Goal: Information Seeking & Learning: Learn about a topic

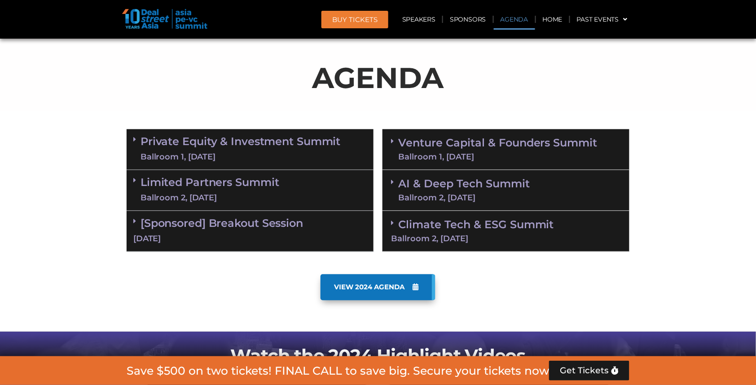
scroll to position [466, 0]
click at [266, 193] on div "Ballroom 2, [DATE]" at bounding box center [210, 198] width 139 height 11
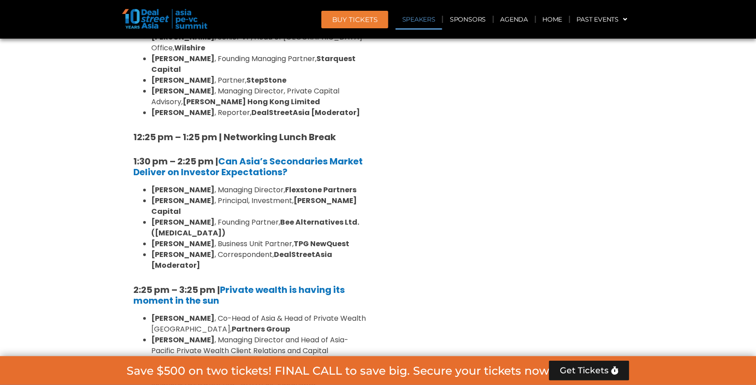
scroll to position [899, 0]
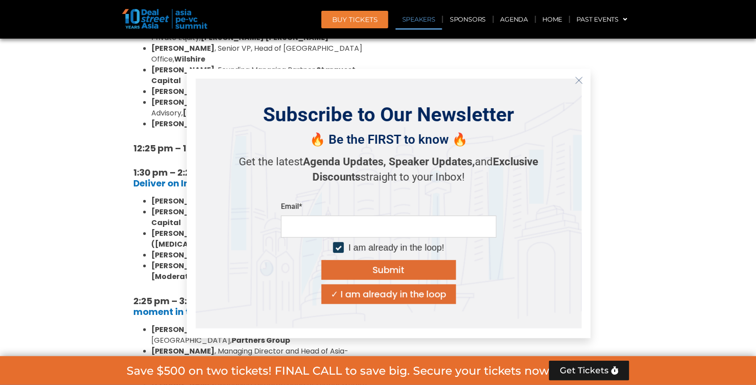
click at [581, 78] on icon "Close" at bounding box center [579, 80] width 8 height 8
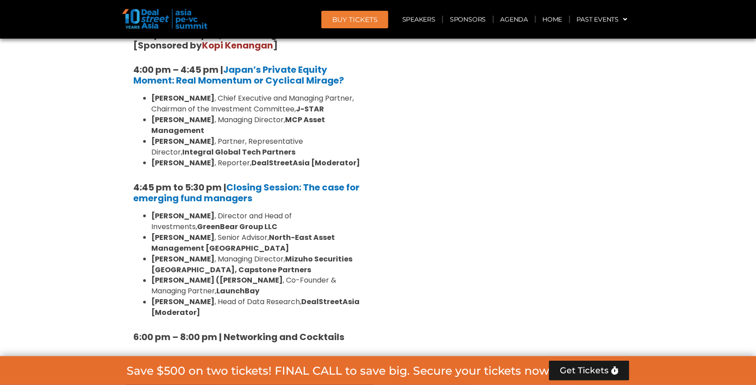
scroll to position [1322, 0]
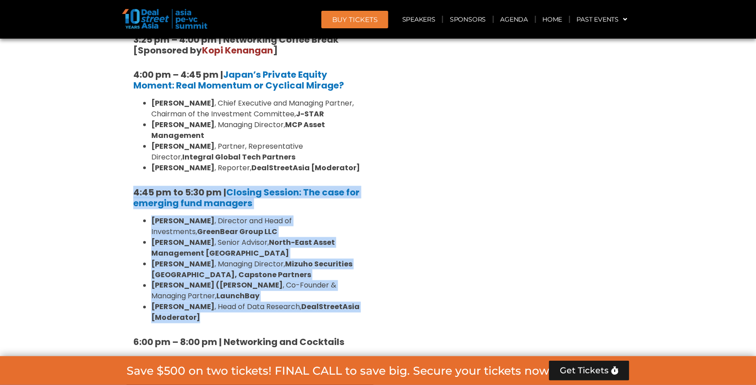
drag, startPoint x: 120, startPoint y: 111, endPoint x: 325, endPoint y: 244, distance: 244.1
copy div "4:45 pm to 5:30 pm | Closing Session: The case for emerging fund managers [PERS…"
click at [292, 186] on link "Closing Session: The case for emerging fund managers" at bounding box center [246, 197] width 226 height 23
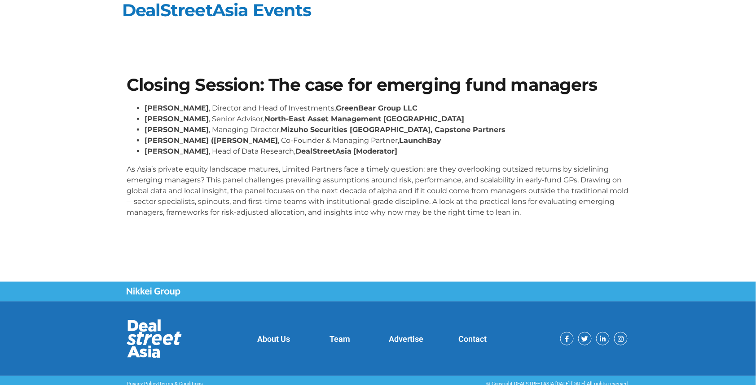
scroll to position [11, 0]
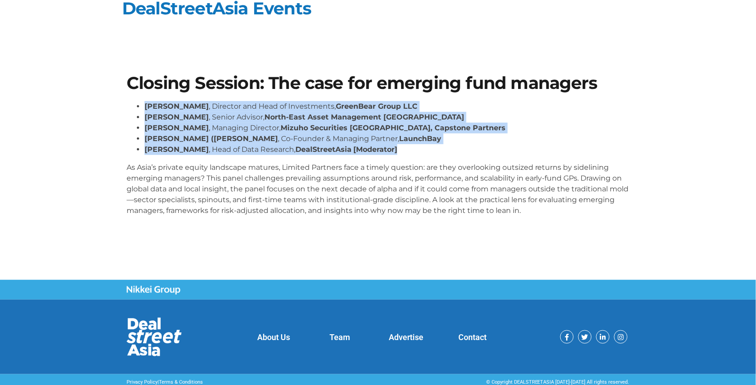
drag, startPoint x: 145, startPoint y: 106, endPoint x: 396, endPoint y: 149, distance: 254.5
click at [396, 149] on ul "Vishnu Amble , Director and Head of Investments, GreenBear Group LLC Sam Robins…" at bounding box center [378, 128] width 503 height 54
click at [396, 149] on li "Andi Haswidi , Head of Data Research, DealStreetAsia [Moderator]" at bounding box center [387, 149] width 485 height 11
drag, startPoint x: 396, startPoint y: 149, endPoint x: 143, endPoint y: 101, distance: 257.7
click at [143, 101] on ul "Vishnu Amble , Director and Head of Investments, GreenBear Group LLC Sam Robins…" at bounding box center [378, 128] width 503 height 54
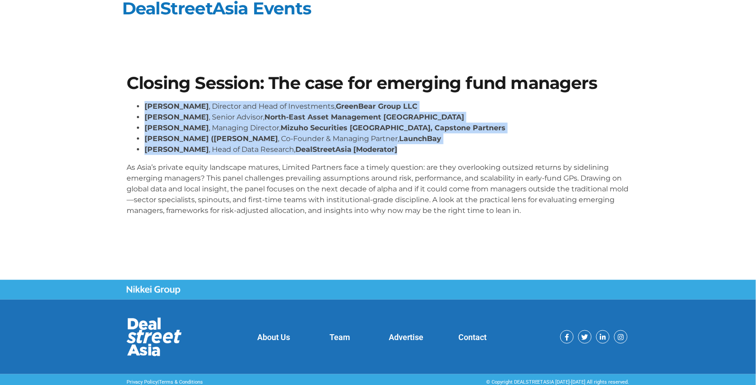
copy ul "Vishnu Amble , Director and Head of Investments, GreenBear Group LLC Sam Robins…"
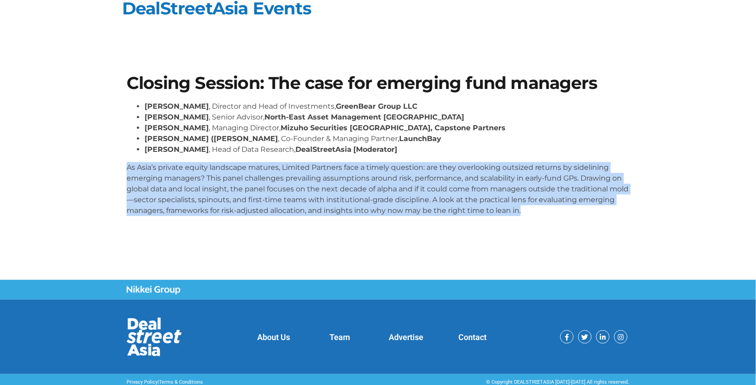
drag, startPoint x: 127, startPoint y: 167, endPoint x: 603, endPoint y: 216, distance: 478.5
click at [603, 216] on div "Vishnu Amble , Director and Head of Investments, GreenBear Group LLC Sam Robins…" at bounding box center [378, 162] width 503 height 122
copy p "As Asia’s private equity landscape matures, Limited Partners face a timely ques…"
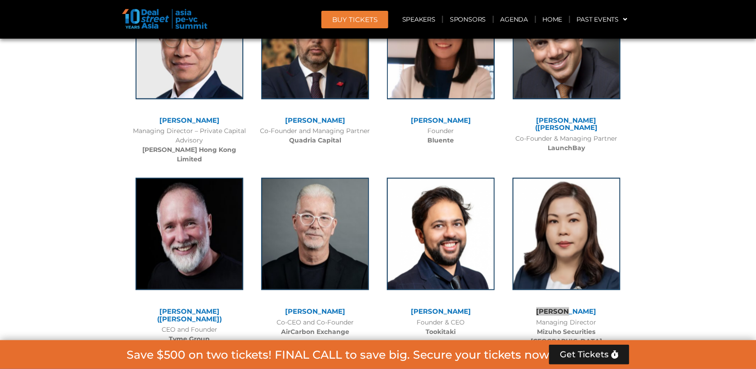
scroll to position [5848, 0]
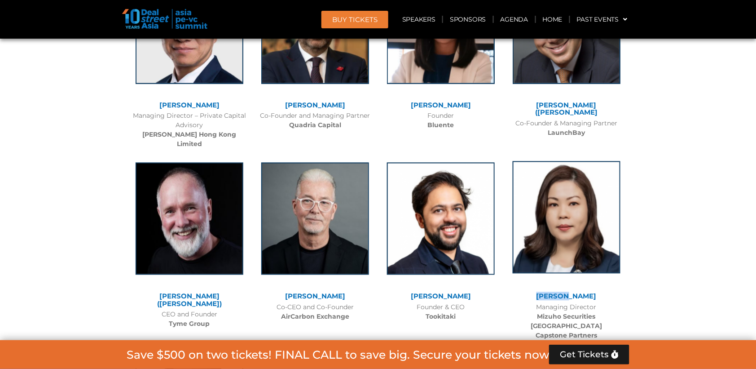
click at [562, 161] on img at bounding box center [567, 217] width 108 height 112
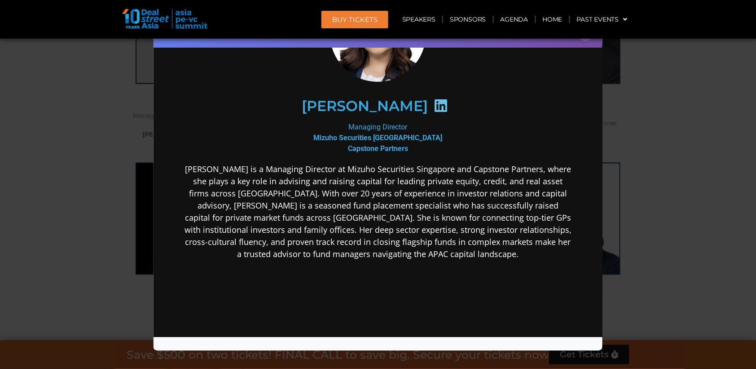
scroll to position [95, 0]
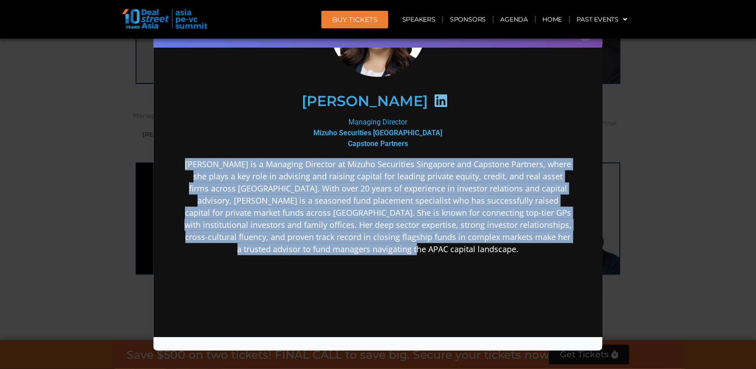
drag, startPoint x: 189, startPoint y: 161, endPoint x: 442, endPoint y: 246, distance: 267.7
click at [442, 246] on p "[PERSON_NAME] is a Managing Director at Mizuho Securities Singapore and Capston…" at bounding box center [378, 206] width 388 height 97
copy p "[PERSON_NAME] is a Managing Director at Mizuho Securities Singapore and Capston…"
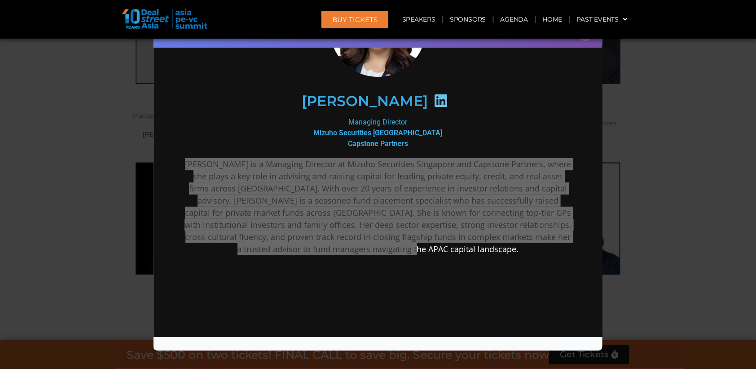
click at [685, 129] on div "Speaker Profile ×" at bounding box center [378, 184] width 756 height 369
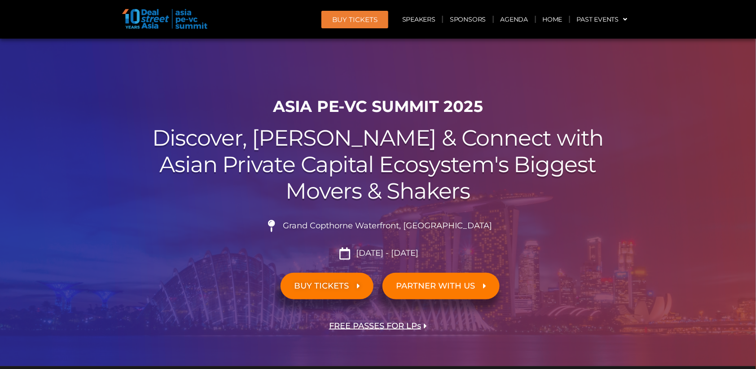
scroll to position [5665, 0]
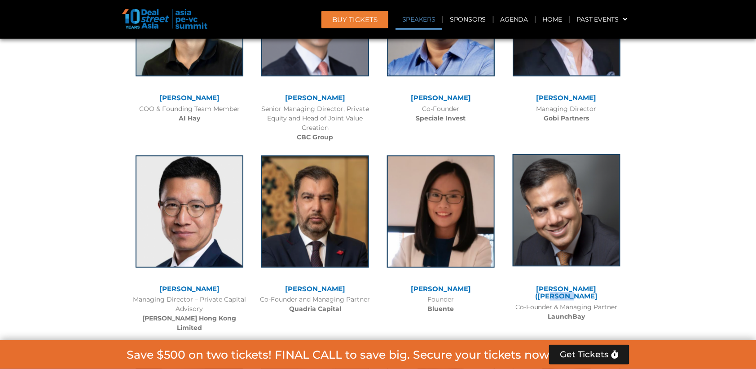
click at [585, 154] on img at bounding box center [567, 210] width 108 height 112
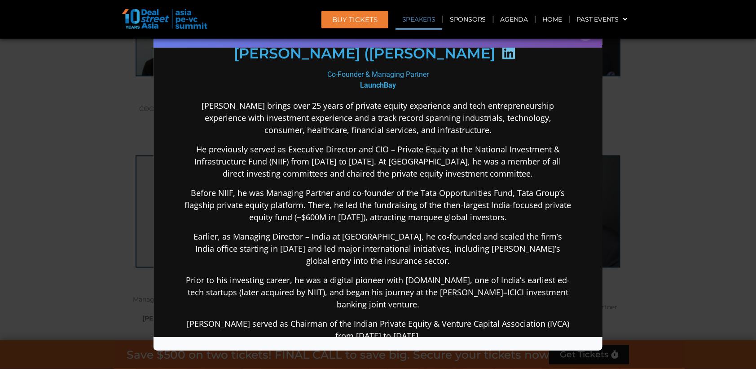
scroll to position [150, 0]
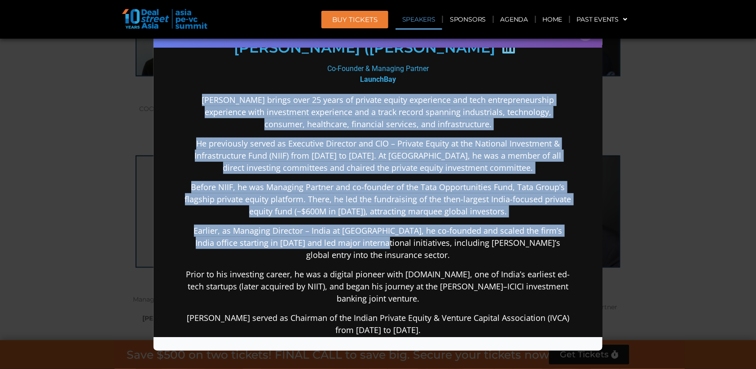
drag, startPoint x: 199, startPoint y: 98, endPoint x: 378, endPoint y: 235, distance: 225.4
click at [378, 235] on div "Padmanabh Sinha brings over 25 years of private equity experience and tech entr…" at bounding box center [378, 307] width 388 height 427
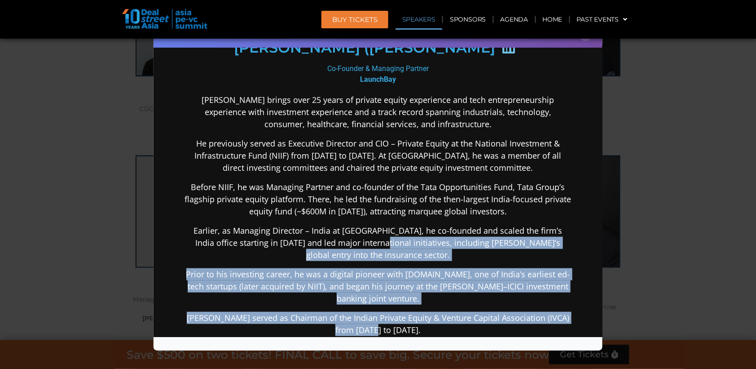
drag, startPoint x: 378, startPoint y: 235, endPoint x: 427, endPoint y: 317, distance: 95.1
click at [427, 317] on div "Padmanabh Sinha brings over 25 years of private equity experience and tech entr…" at bounding box center [378, 307] width 388 height 427
click at [427, 317] on p "Paddy served as Chairman of the Indian Private Equity & Venture Capital Associa…" at bounding box center [378, 324] width 388 height 24
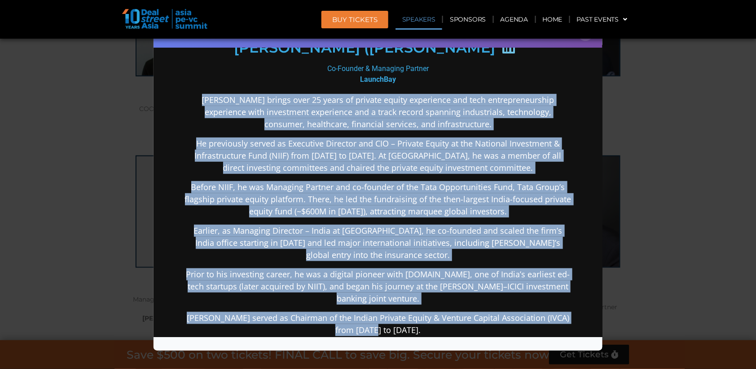
drag, startPoint x: 199, startPoint y: 94, endPoint x: 413, endPoint y: 318, distance: 310.0
click at [413, 318] on div "Padmanabh Sinha brings over 25 years of private equity experience and tech entr…" at bounding box center [378, 307] width 388 height 427
copy div "Padmanabh Sinha brings over 25 years of private equity experience and tech entr…"
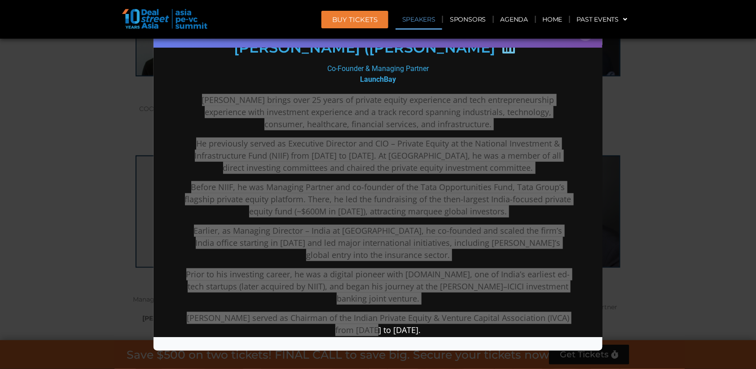
click at [688, 148] on div "Speaker Profile ×" at bounding box center [378, 184] width 756 height 369
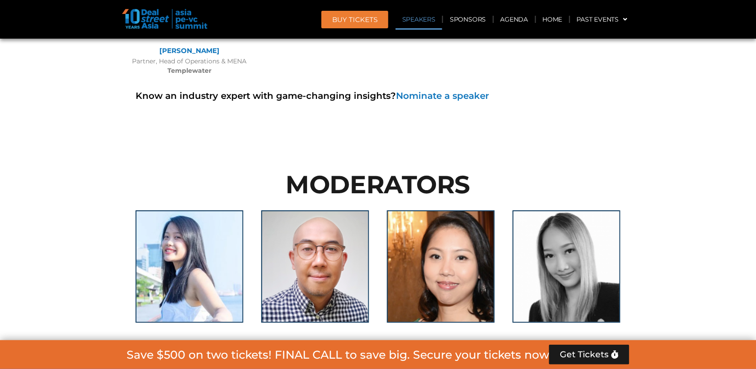
scroll to position [6255, 0]
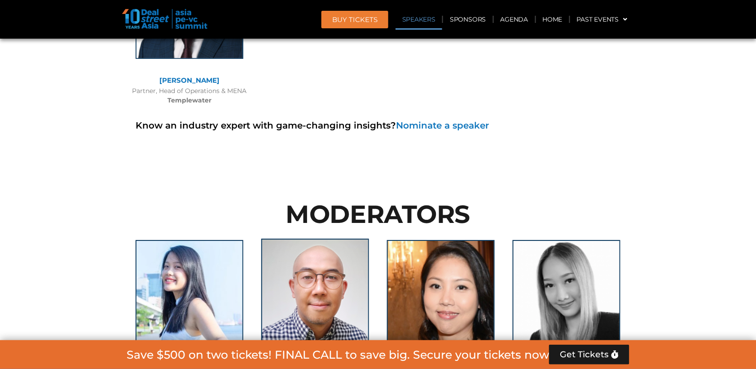
click at [335, 238] on img at bounding box center [315, 294] width 108 height 112
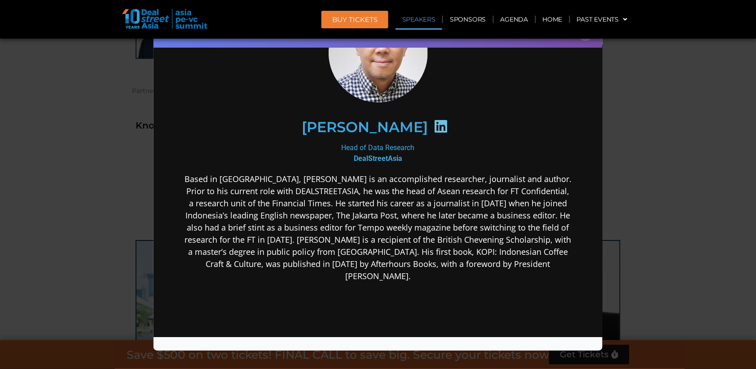
scroll to position [98, 0]
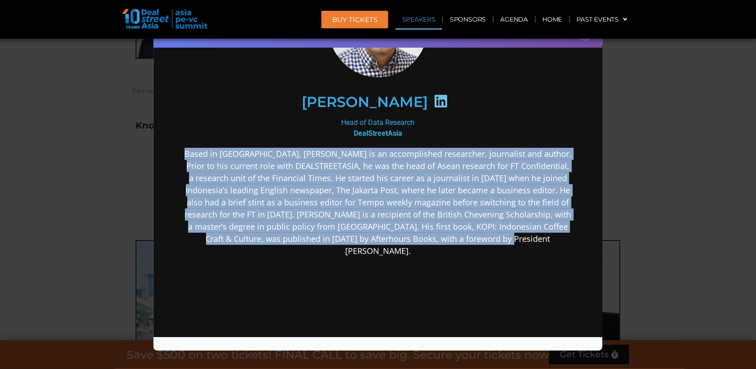
drag, startPoint x: 199, startPoint y: 151, endPoint x: 543, endPoint y: 282, distance: 367.7
click at [543, 282] on div "Based in Jakarta, Andi Haswidi is an accomplished researcher, journalist and au…" at bounding box center [378, 273] width 388 height 251
copy p "Based in Jakarta, Andi Haswidi is an accomplished researcher, journalist and au…"
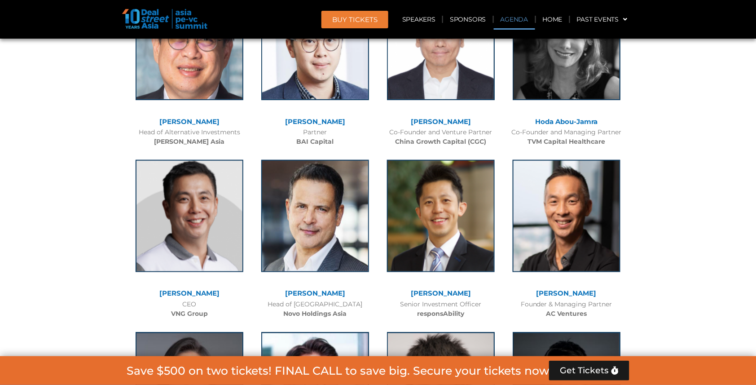
click at [522, 13] on link "Agenda" at bounding box center [514, 19] width 41 height 21
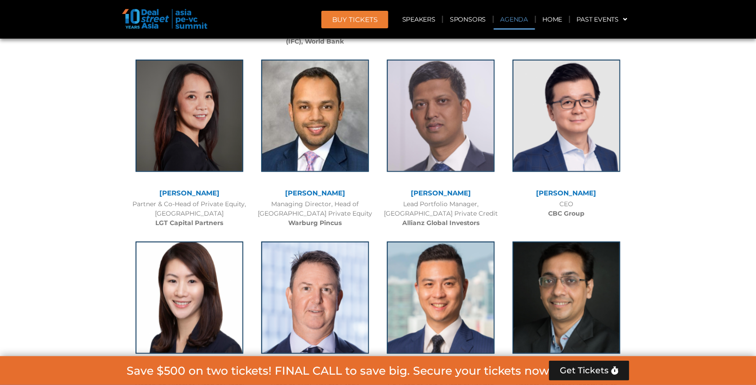
scroll to position [530, 0]
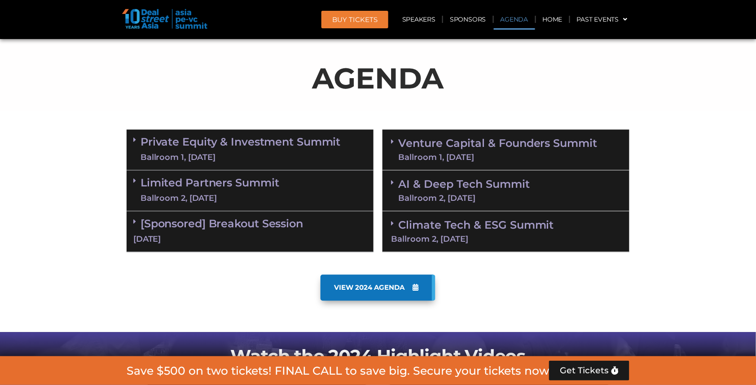
click at [447, 154] on div "Ballroom 1, [DATE]" at bounding box center [497, 158] width 199 height 8
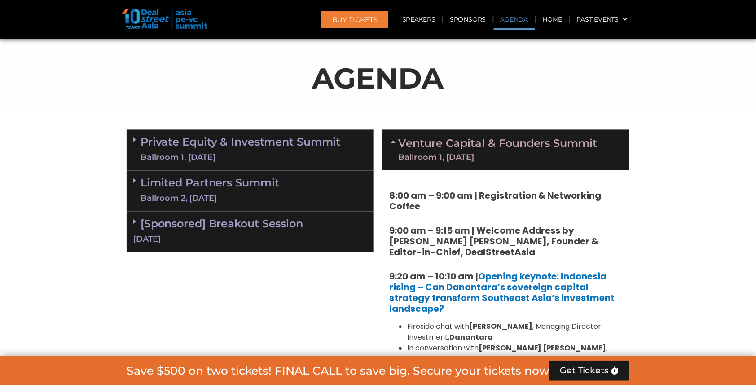
click at [447, 144] on link "Venture Capital & Founders​ Summit Ballroom 1, 11 Sept" at bounding box center [497, 149] width 199 height 23
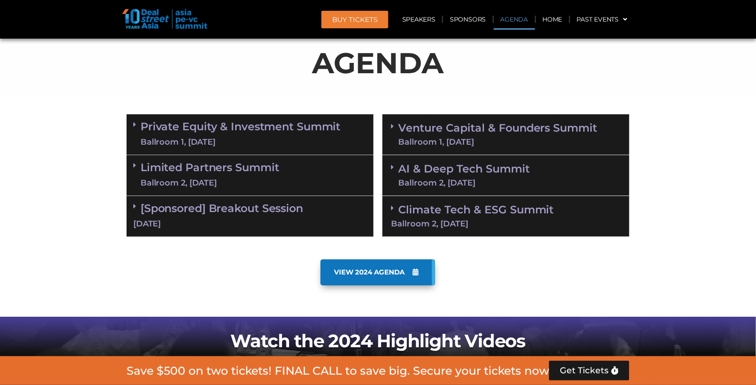
scroll to position [549, 0]
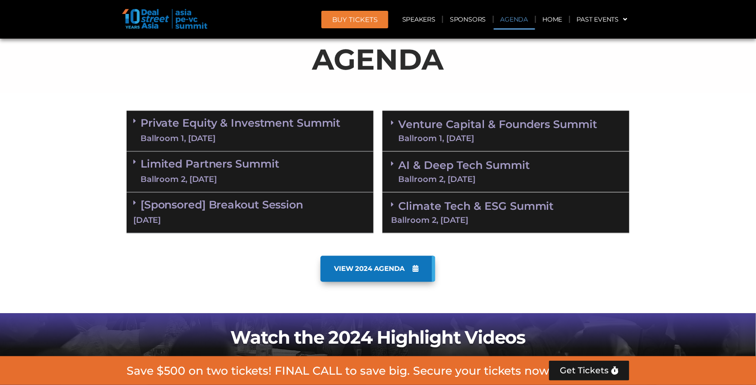
click at [447, 134] on div "Ballroom 1, [DATE]" at bounding box center [497, 138] width 199 height 8
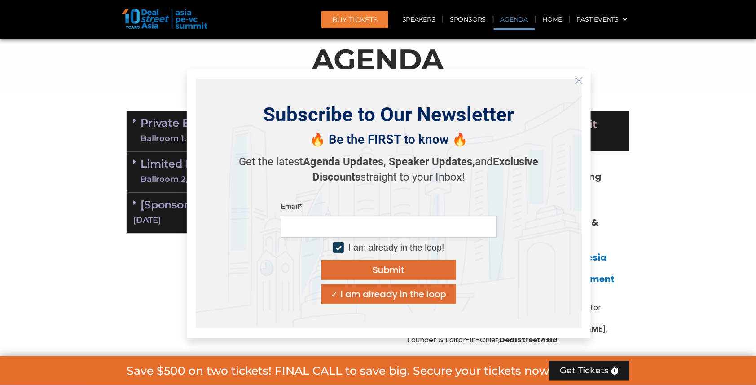
scroll to position [571, 0]
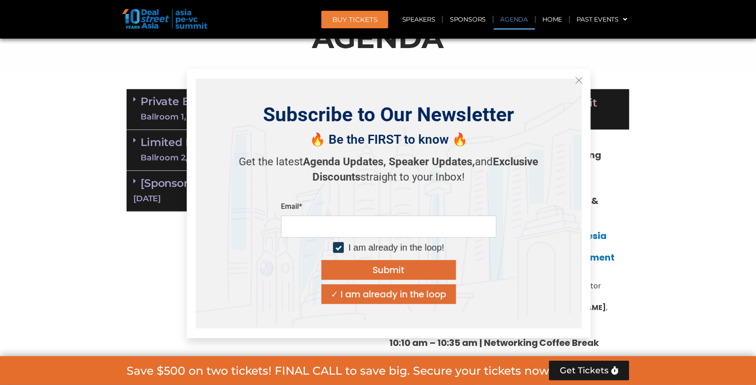
click at [579, 80] on line "Close" at bounding box center [579, 80] width 6 height 6
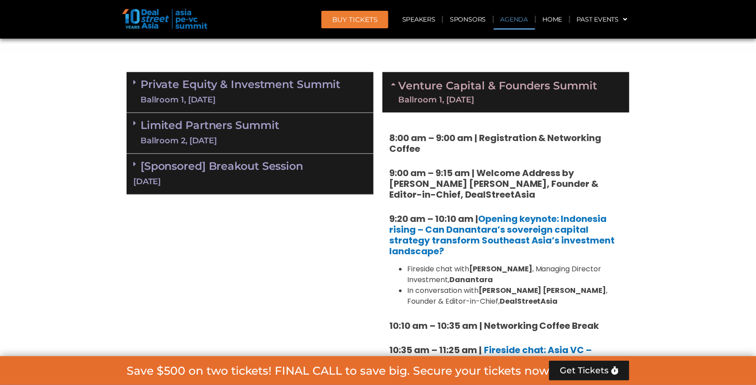
scroll to position [589, 0]
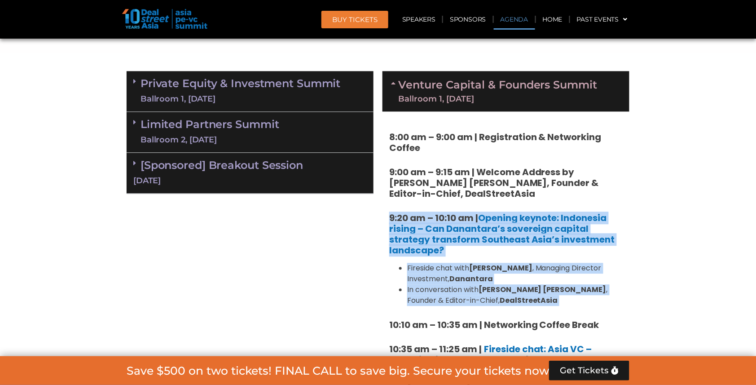
drag, startPoint x: 383, startPoint y: 209, endPoint x: 517, endPoint y: 300, distance: 161.5
copy div "9:20 am – 10:10 am | Opening keynote: Indonesia rising – Can Danantara’s sovere…"
